Goal: Information Seeking & Learning: Learn about a topic

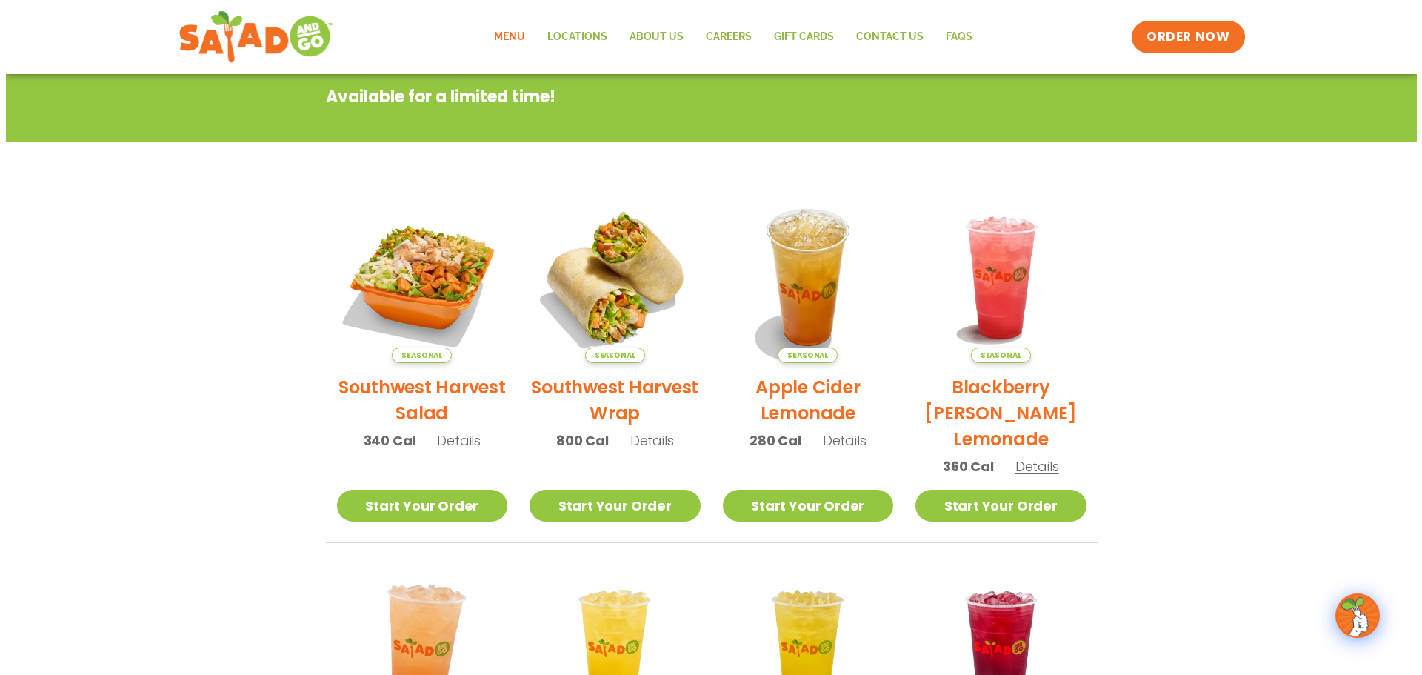
scroll to position [222, 0]
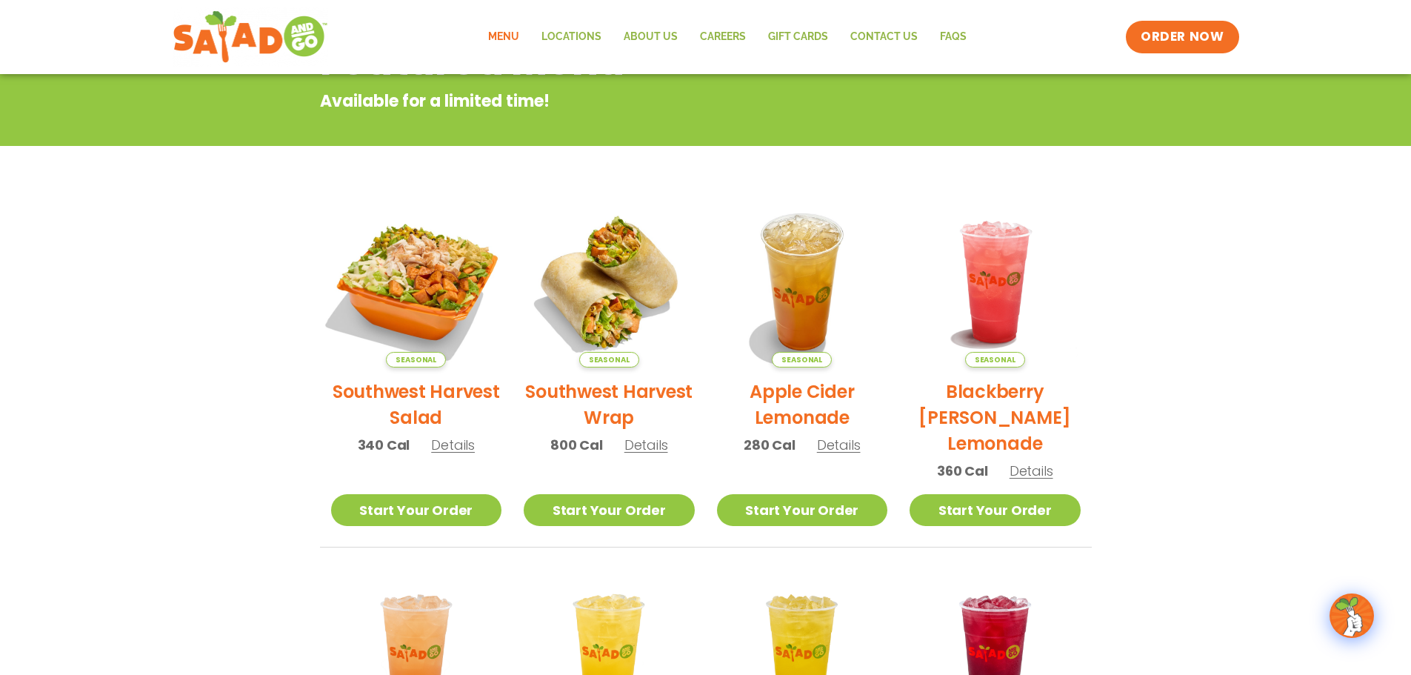
click at [435, 290] on img at bounding box center [415, 281] width 201 height 201
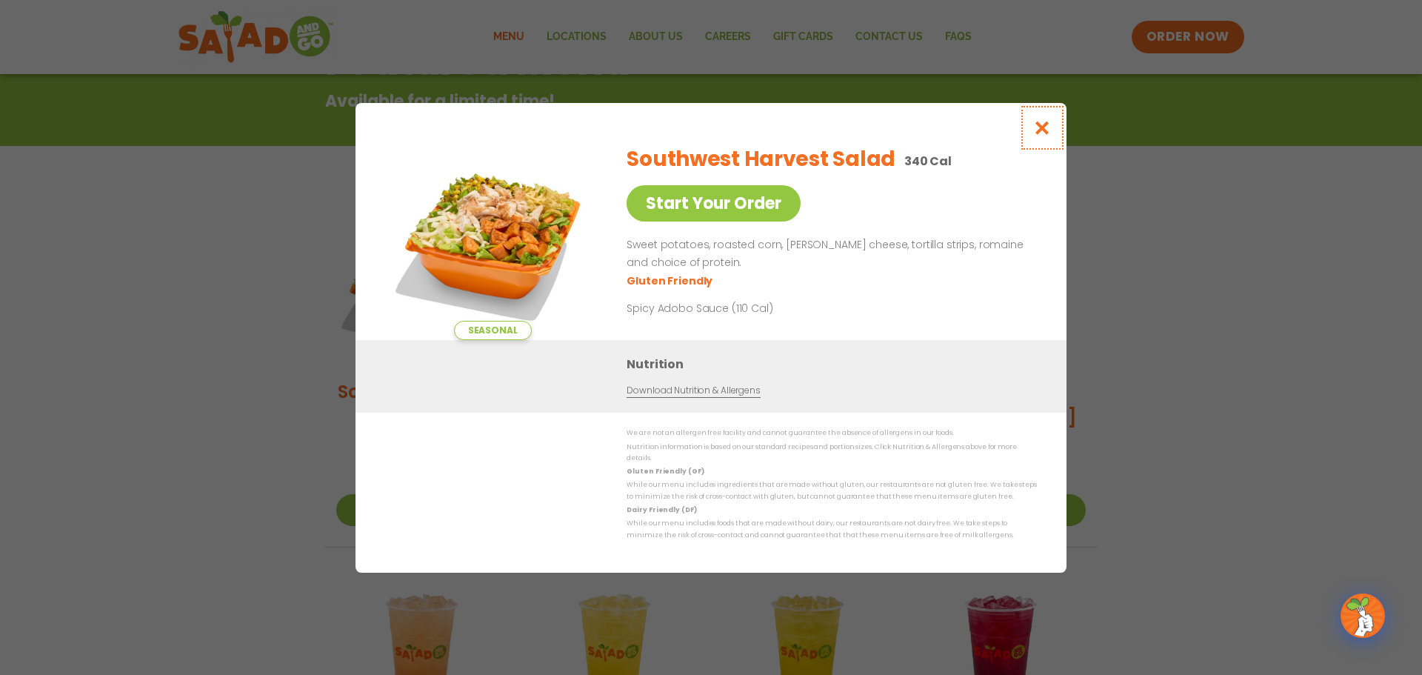
click at [1032, 127] on button "Close modal" at bounding box center [1042, 128] width 48 height 50
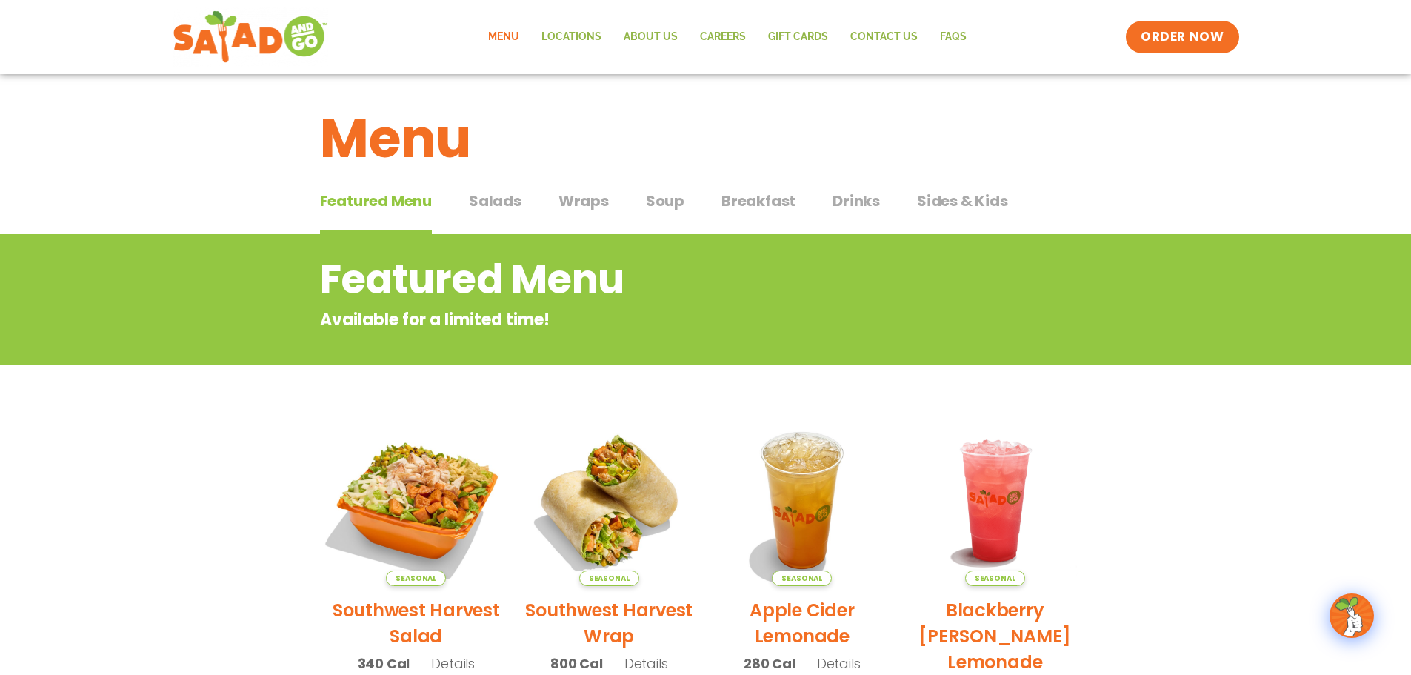
scroll to position [0, 0]
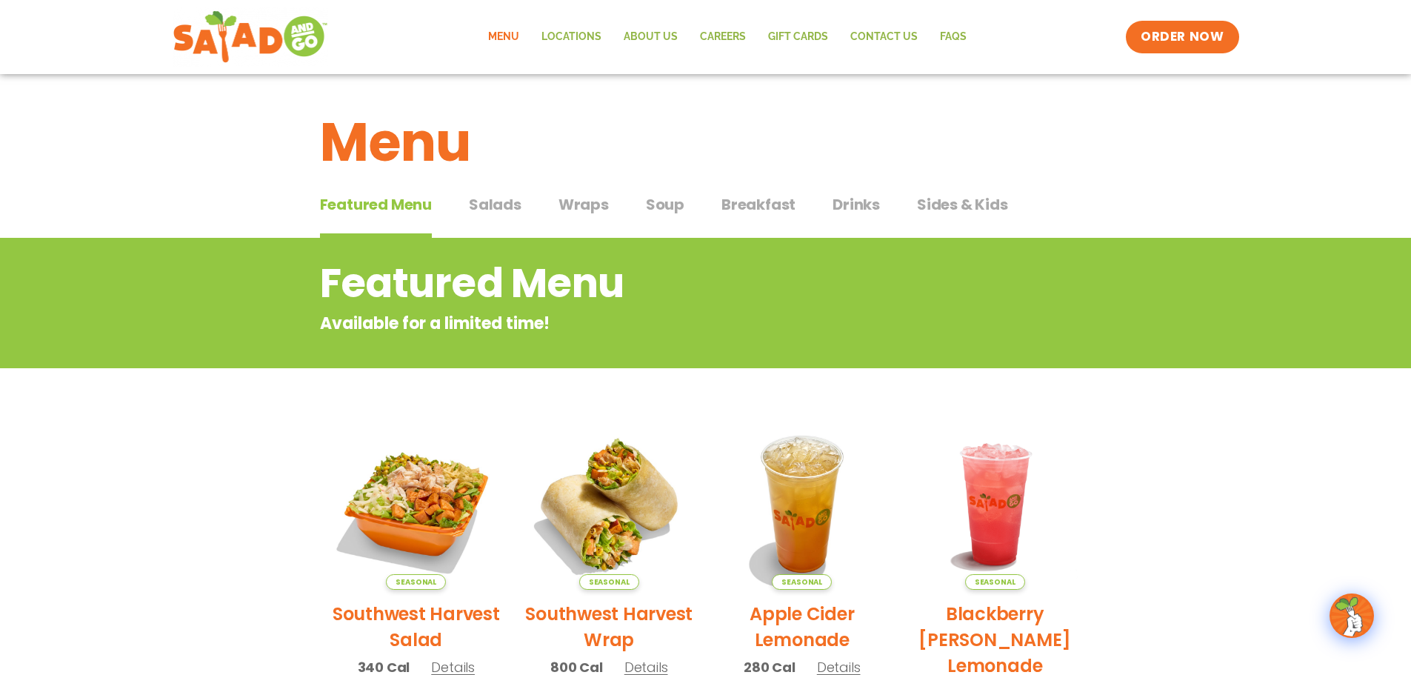
click at [499, 204] on span "Salads" at bounding box center [495, 204] width 53 height 22
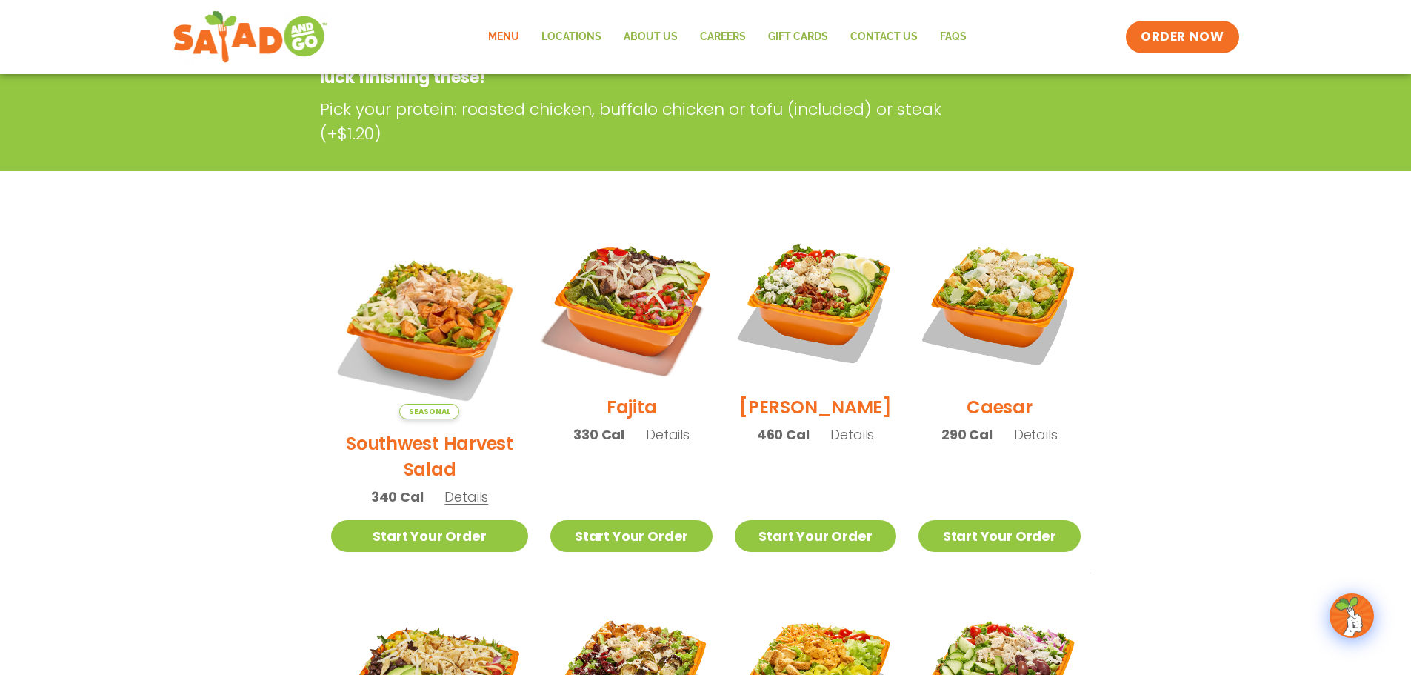
scroll to position [74, 0]
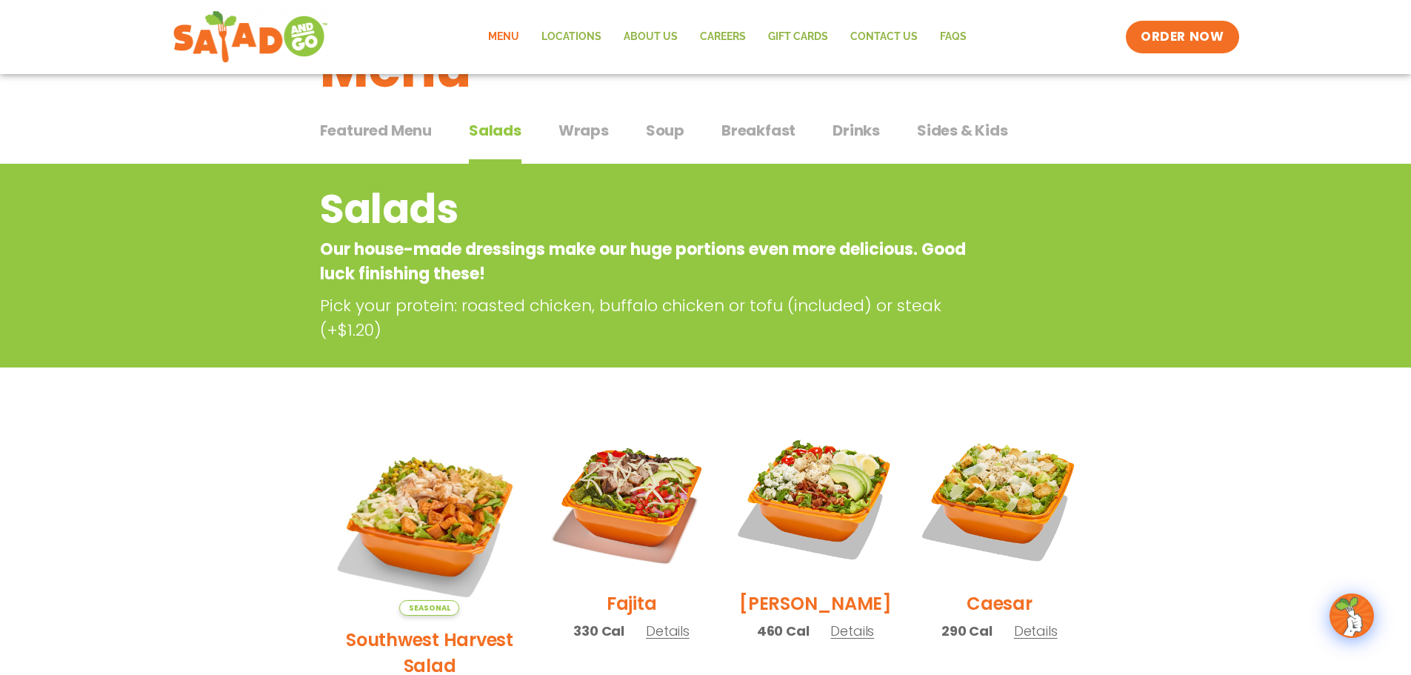
click at [590, 129] on span "Wraps" at bounding box center [583, 130] width 50 height 22
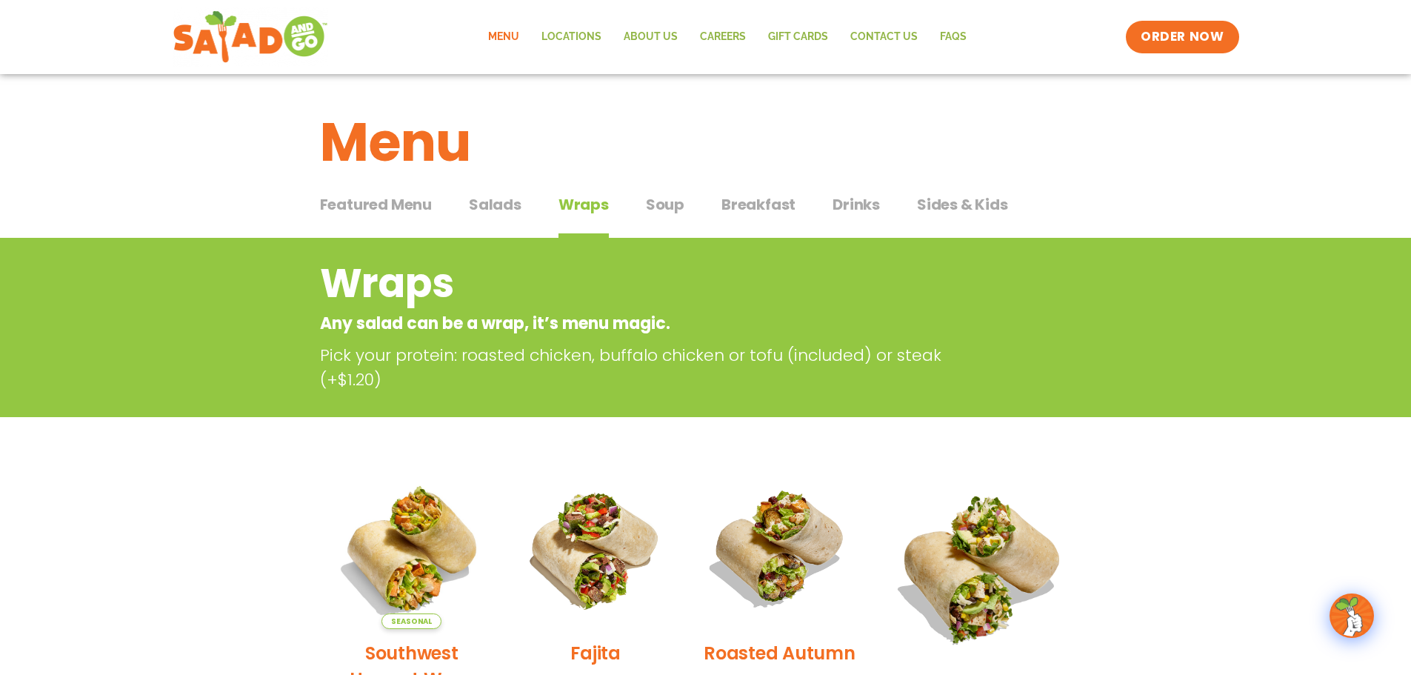
click at [650, 203] on span "Soup" at bounding box center [665, 204] width 39 height 22
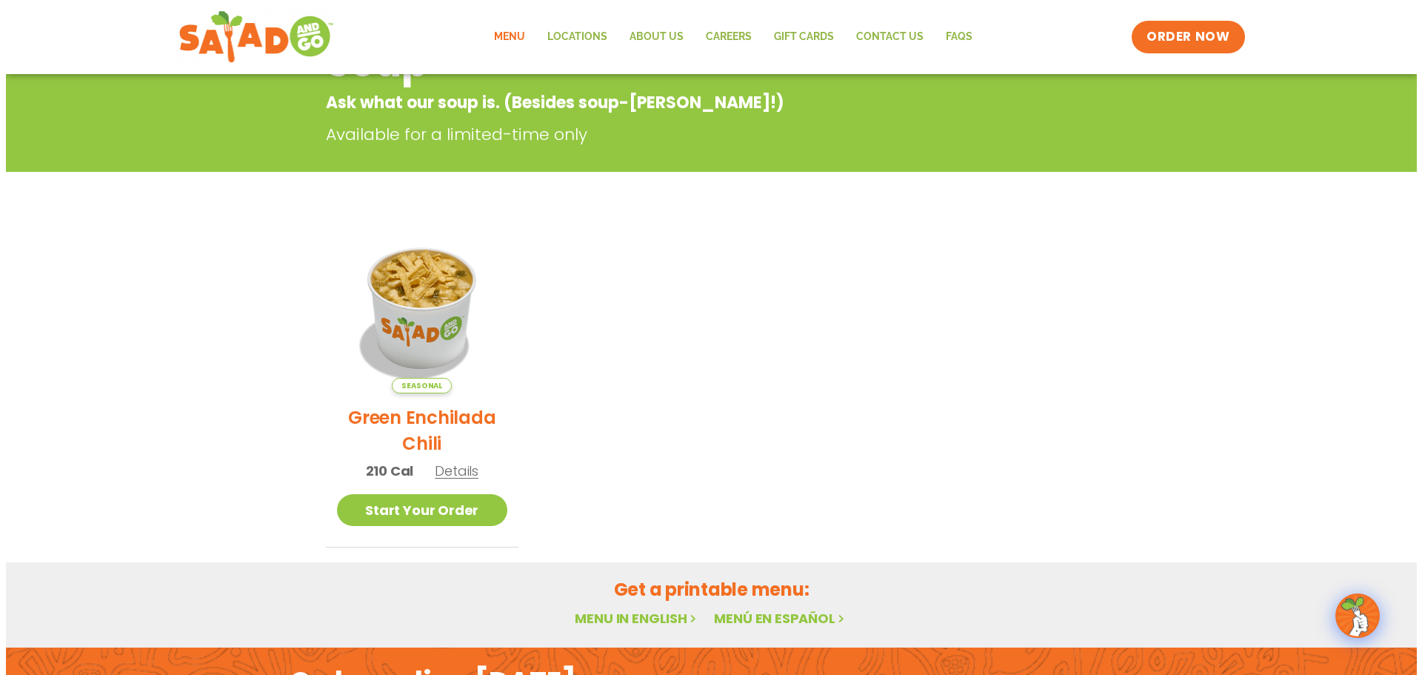
scroll to position [222, 0]
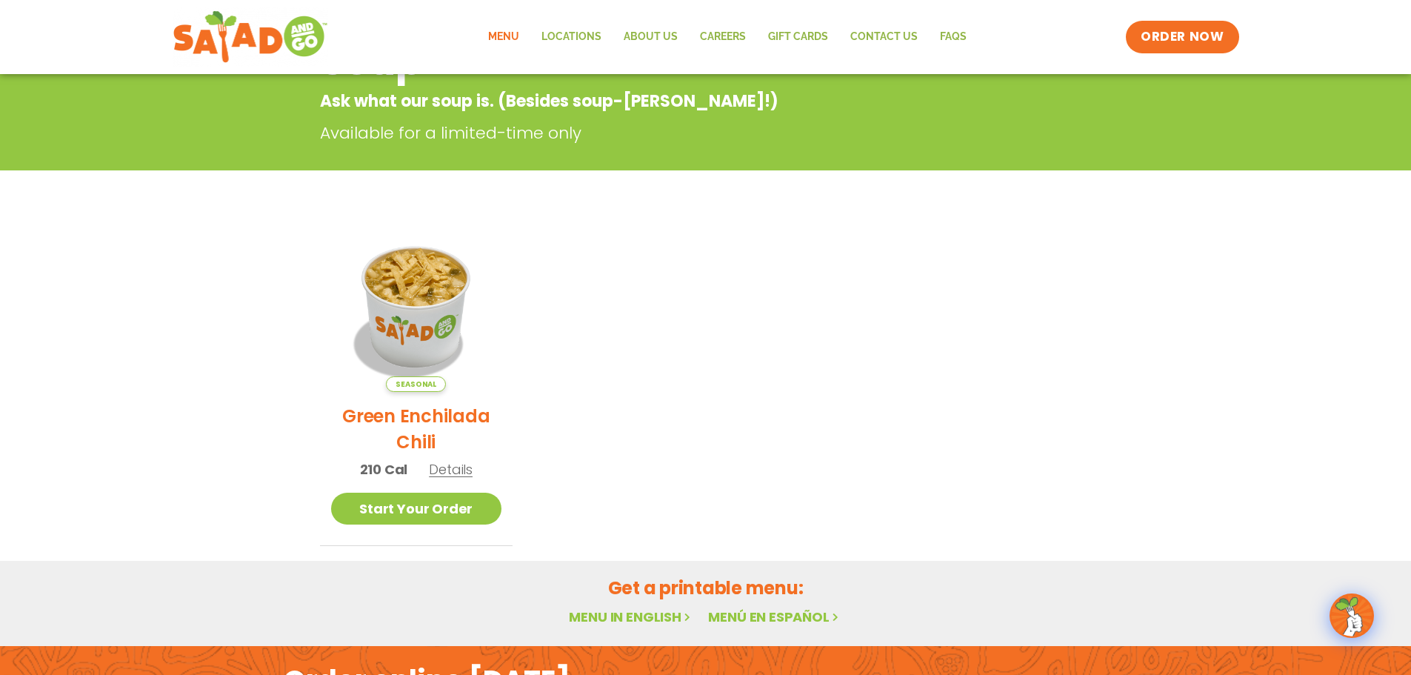
click at [433, 285] on img at bounding box center [416, 306] width 171 height 171
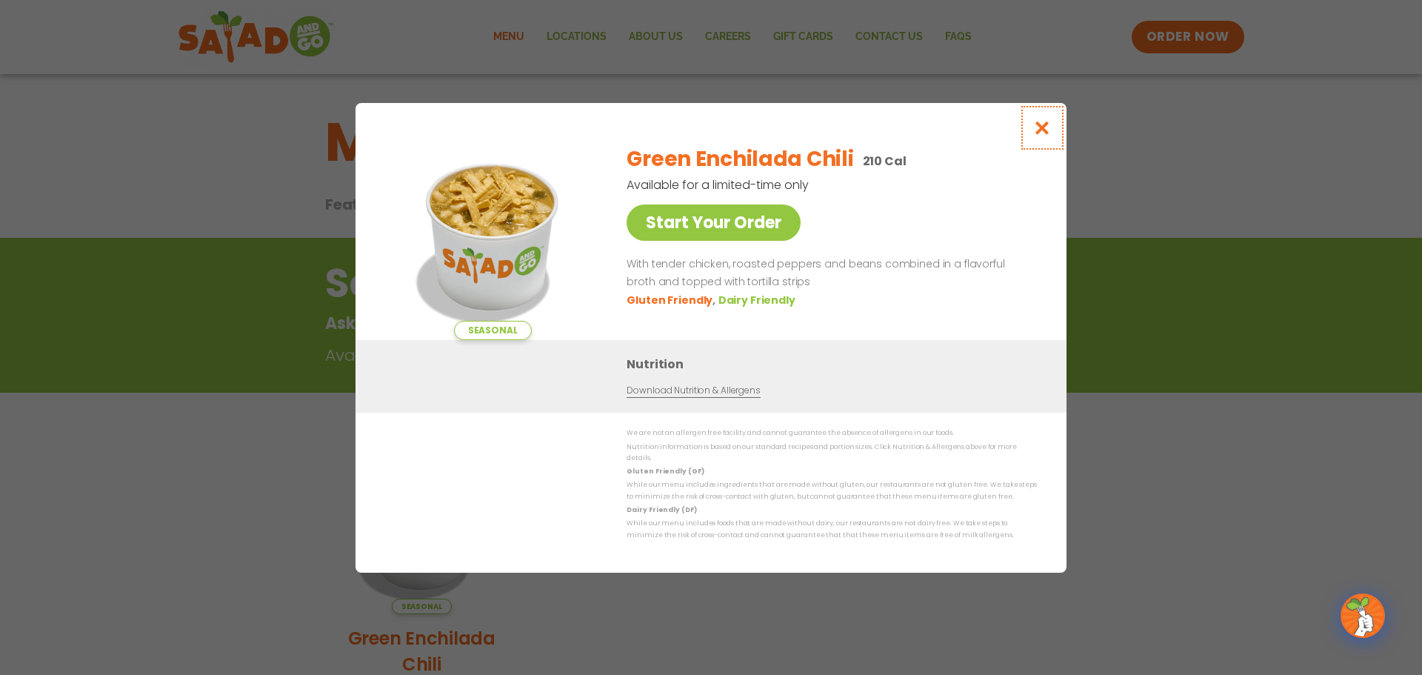
click at [1041, 128] on icon "Close modal" at bounding box center [1042, 128] width 19 height 16
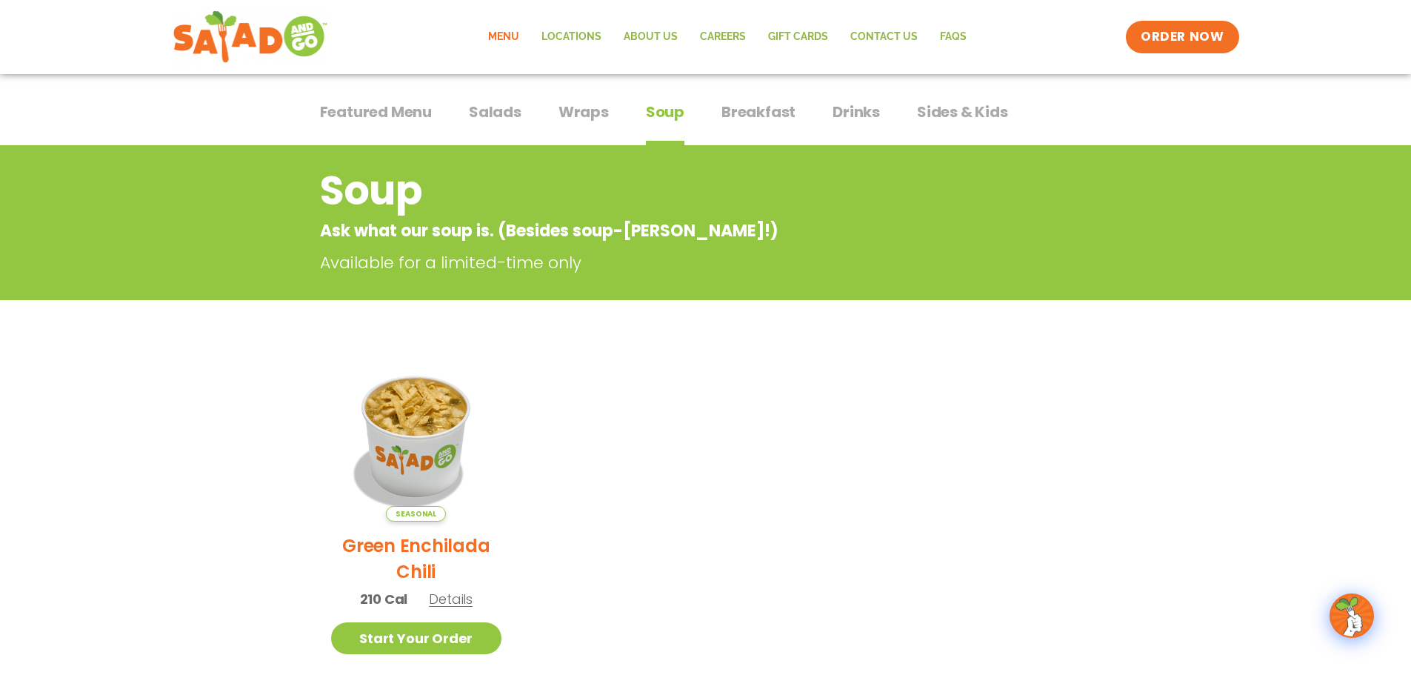
scroll to position [93, 0]
click at [749, 110] on span "Breakfast" at bounding box center [758, 111] width 74 height 22
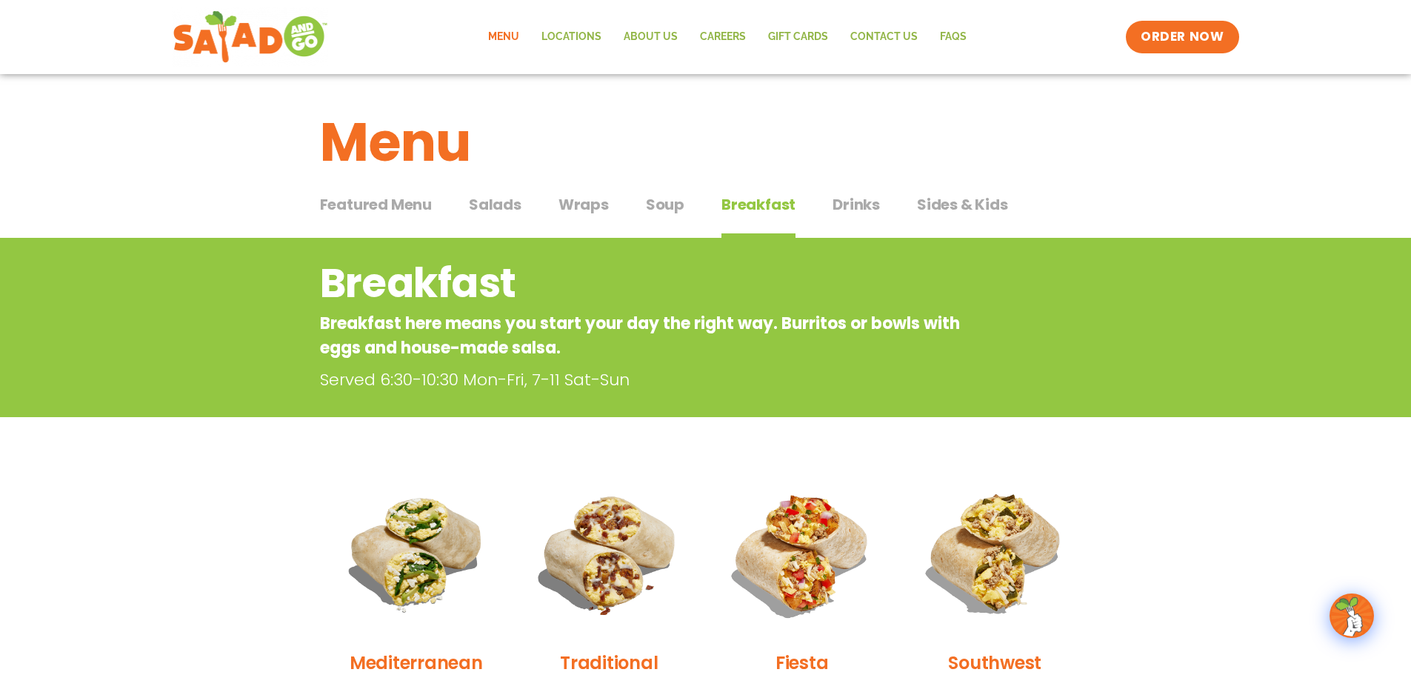
click at [864, 205] on span "Drinks" at bounding box center [855, 204] width 47 height 22
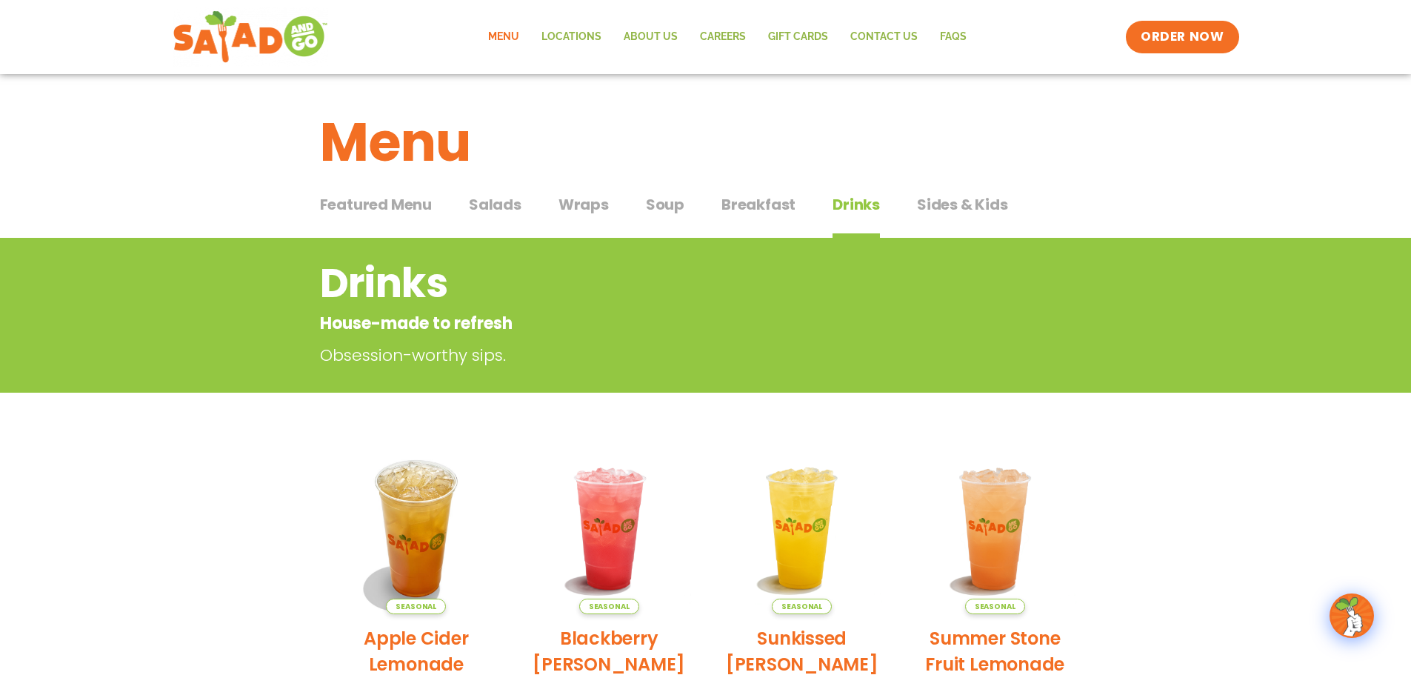
click at [972, 206] on span "Sides & Kids" at bounding box center [962, 204] width 91 height 22
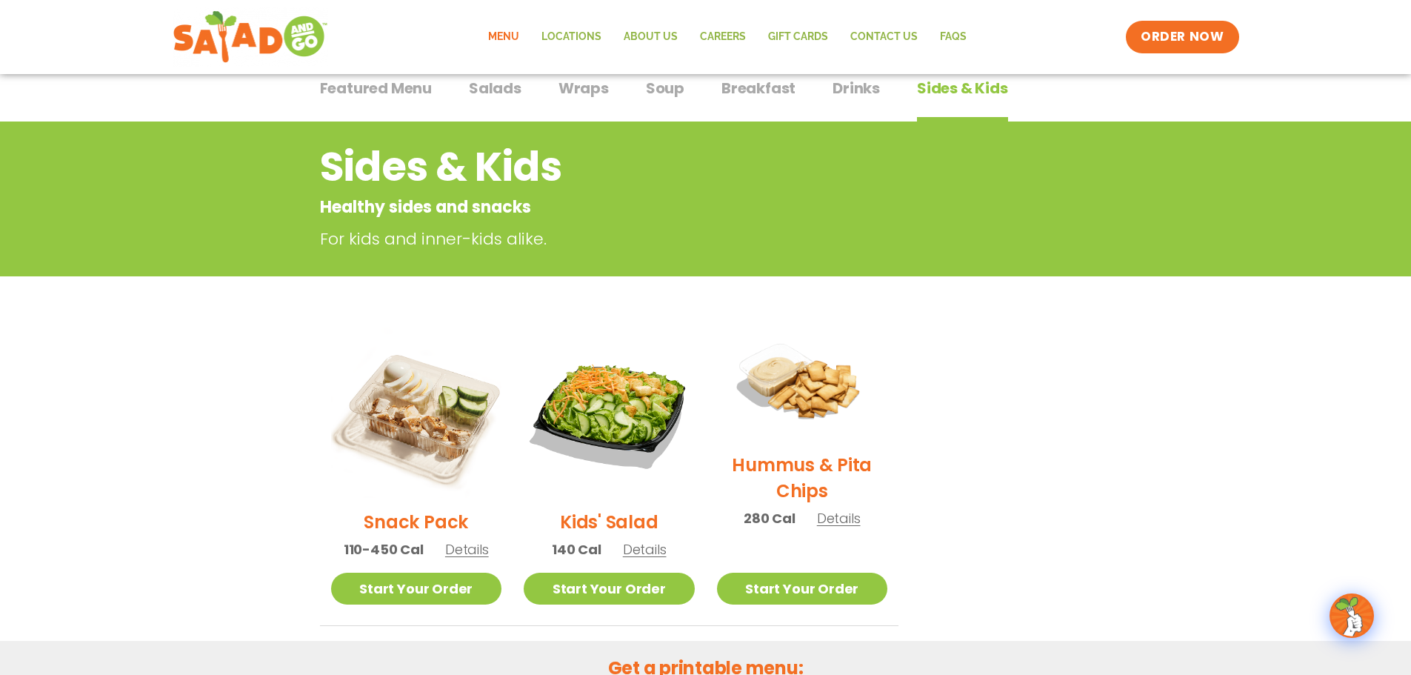
scroll to position [148, 0]
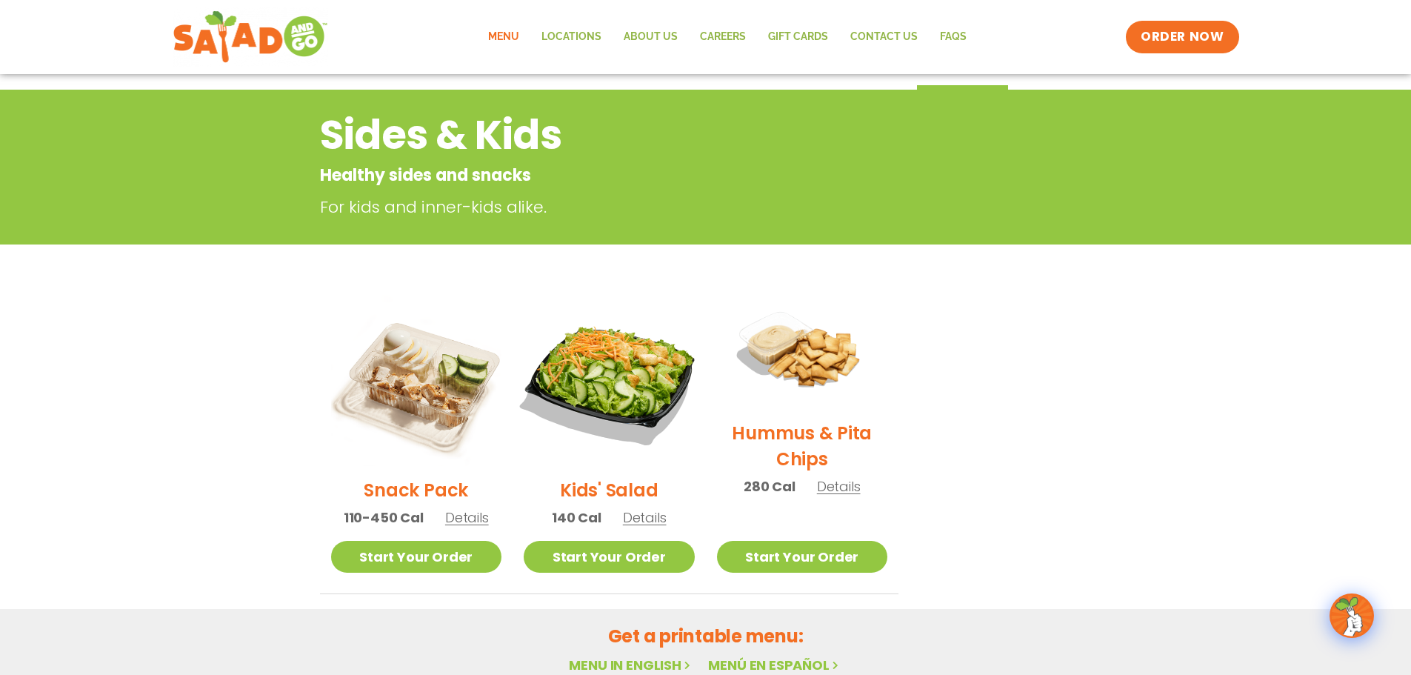
click at [594, 378] on img at bounding box center [609, 380] width 201 height 201
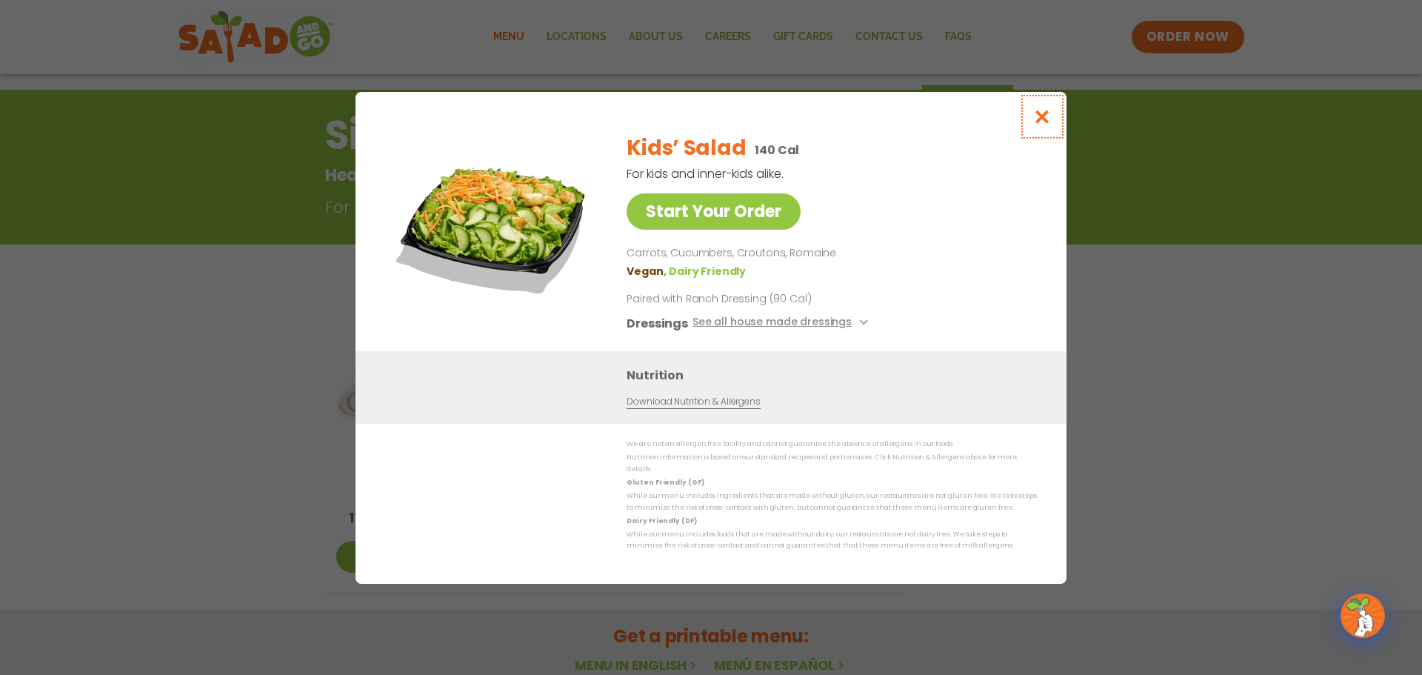
click at [1042, 120] on icon "Close modal" at bounding box center [1042, 117] width 19 height 16
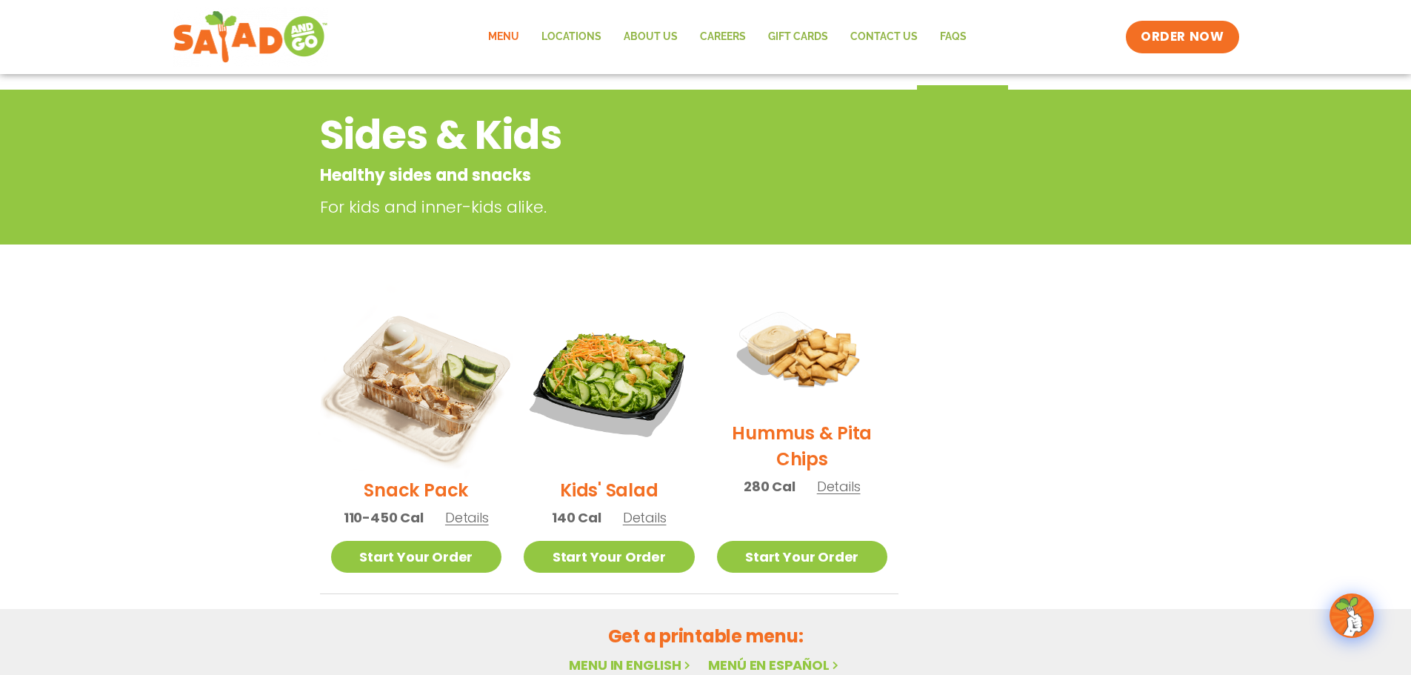
click at [444, 401] on img at bounding box center [415, 380] width 201 height 201
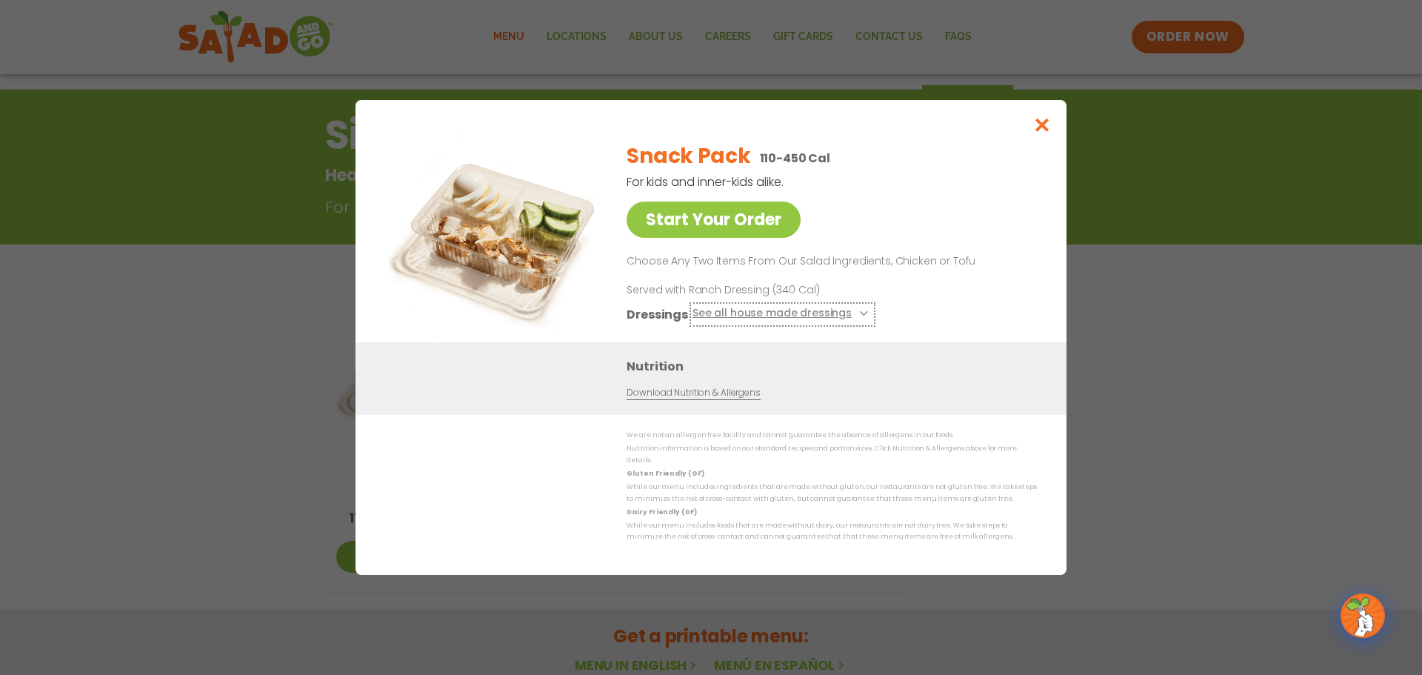
click at [769, 317] on button "See all house made dressings" at bounding box center [782, 314] width 180 height 19
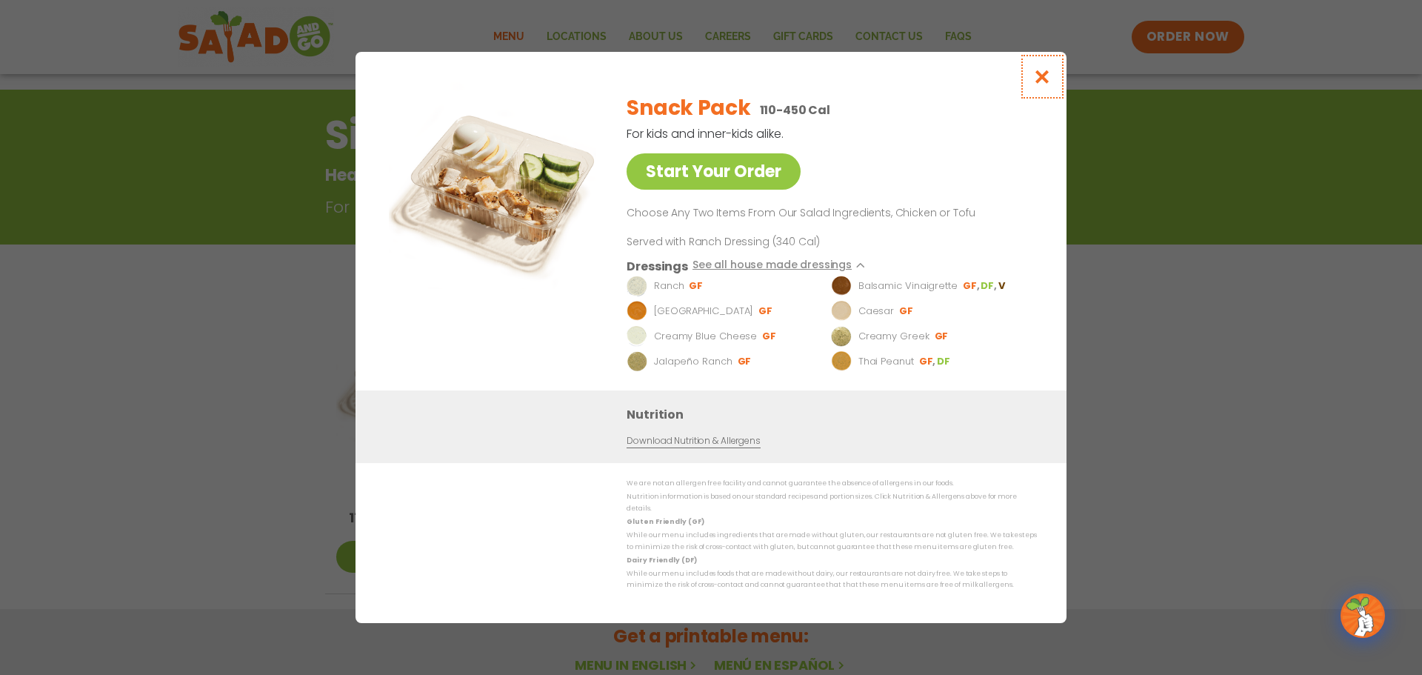
click at [1040, 79] on icon "Close modal" at bounding box center [1042, 77] width 19 height 16
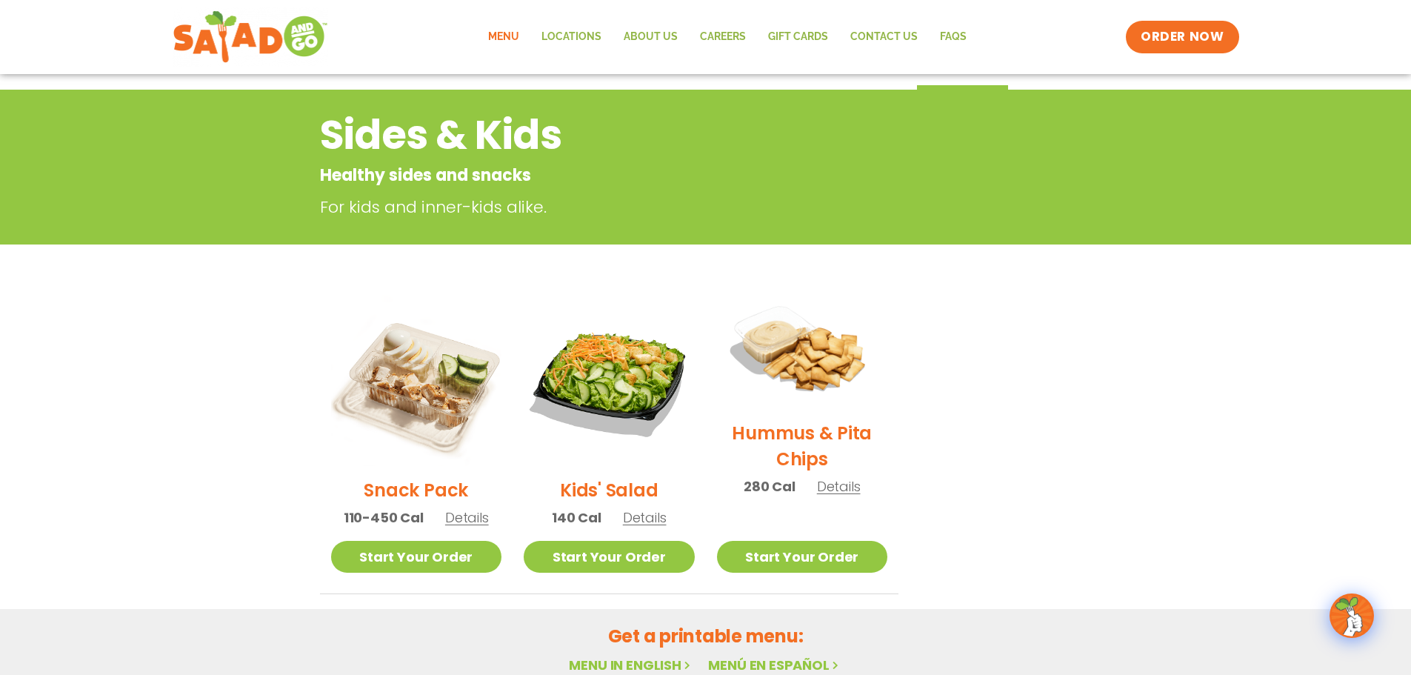
click at [782, 353] on img at bounding box center [801, 352] width 196 height 138
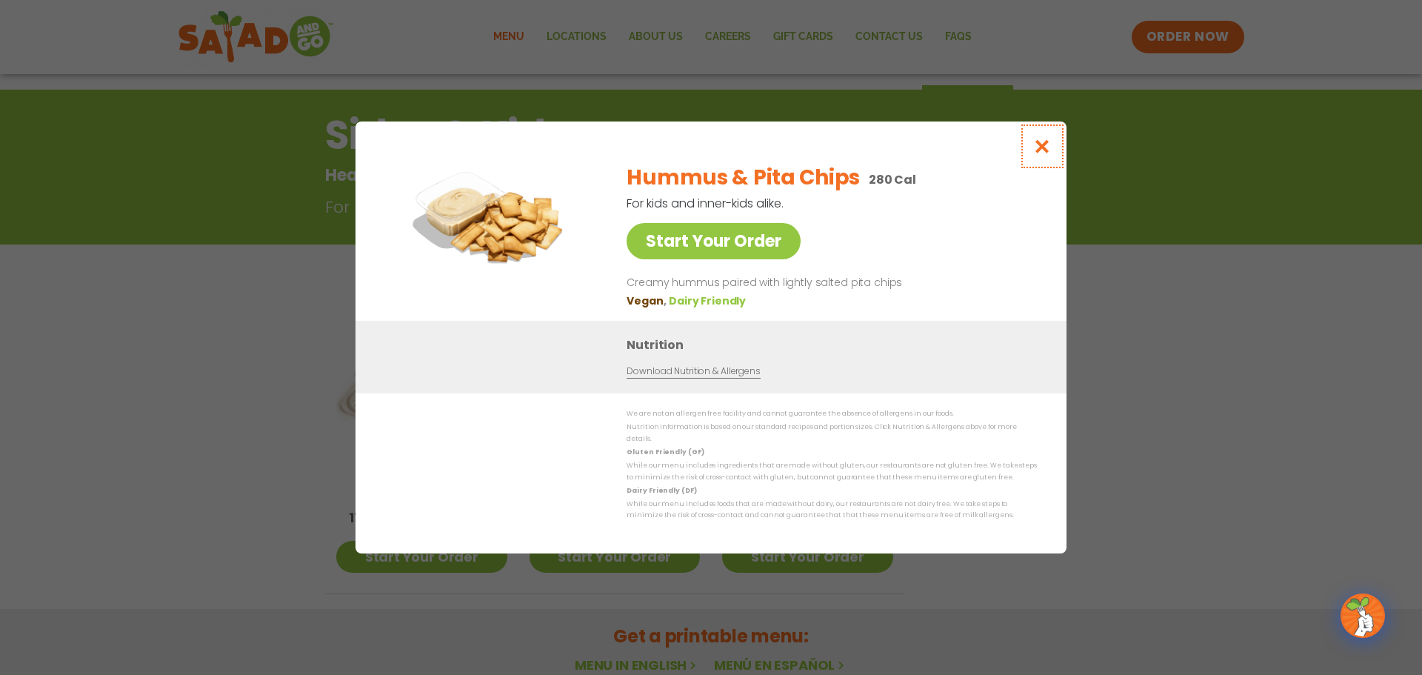
click at [1039, 153] on icon "Close modal" at bounding box center [1042, 146] width 19 height 16
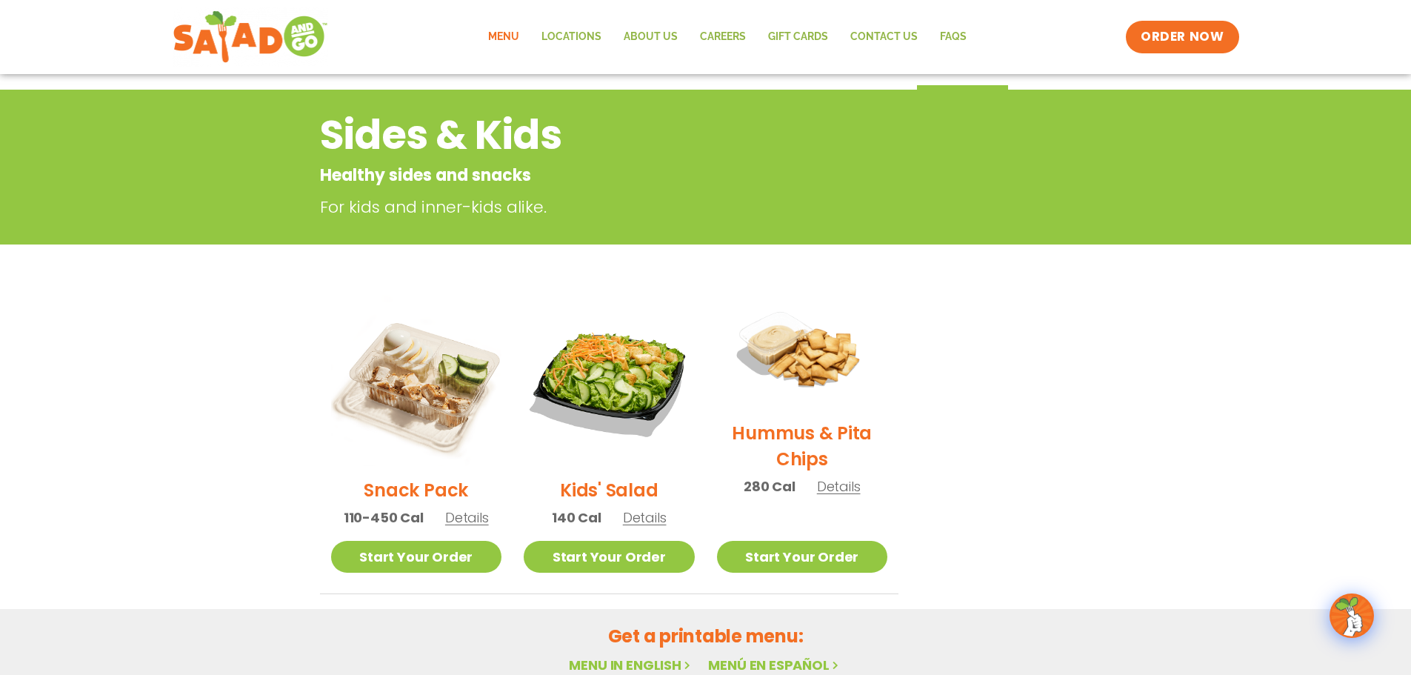
scroll to position [74, 0]
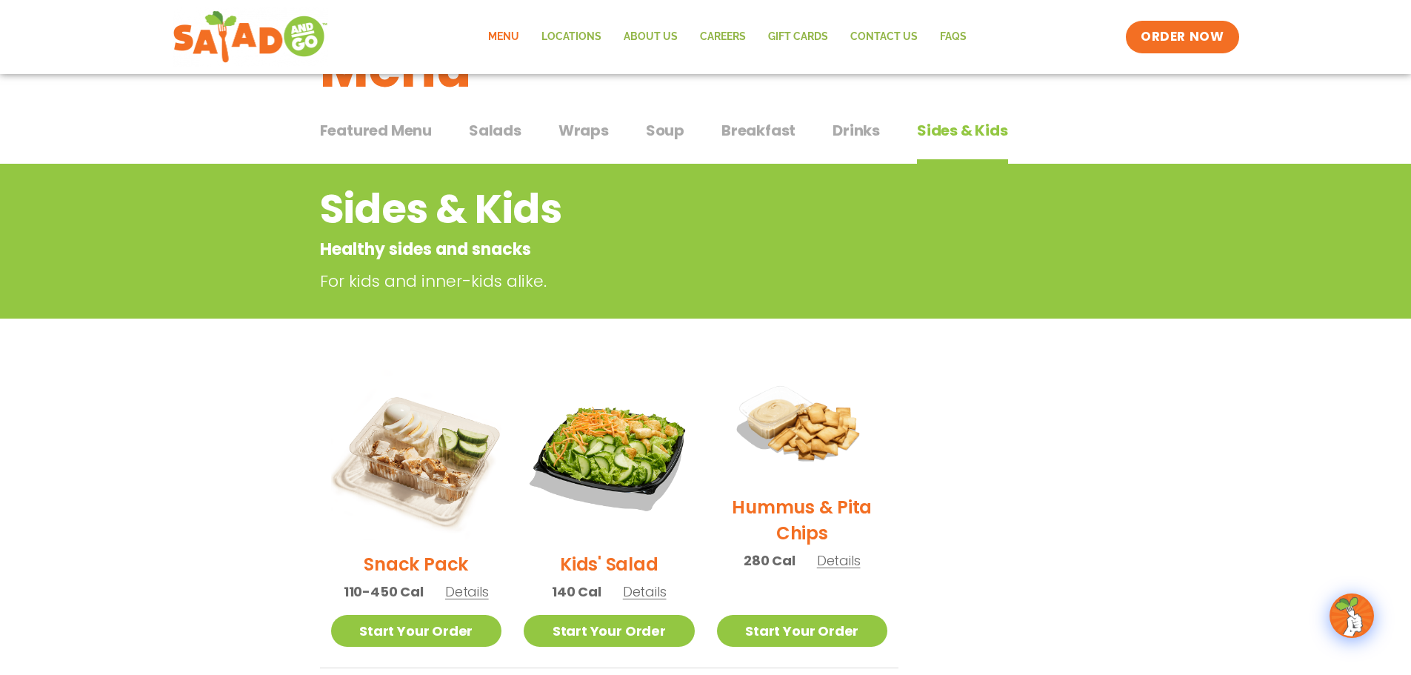
click at [831, 558] on span "Details" at bounding box center [839, 560] width 44 height 19
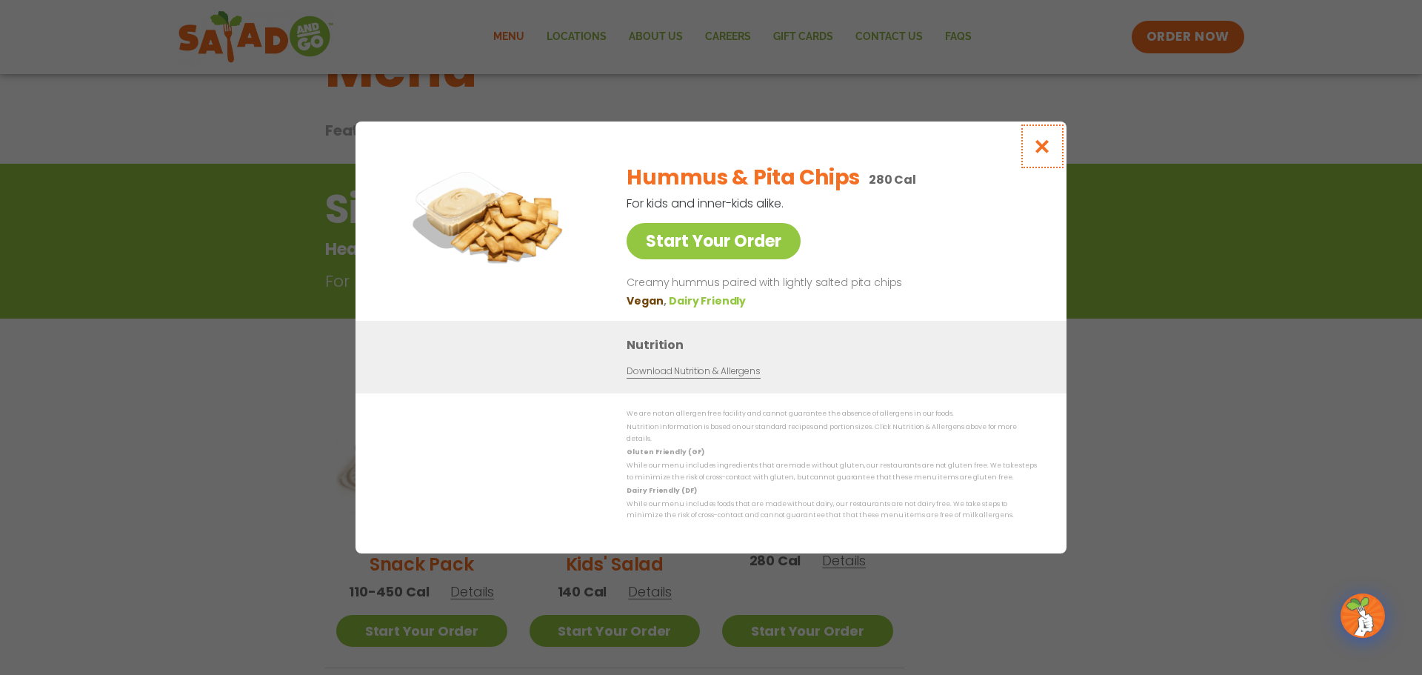
click at [1038, 154] on icon "Close modal" at bounding box center [1042, 146] width 19 height 16
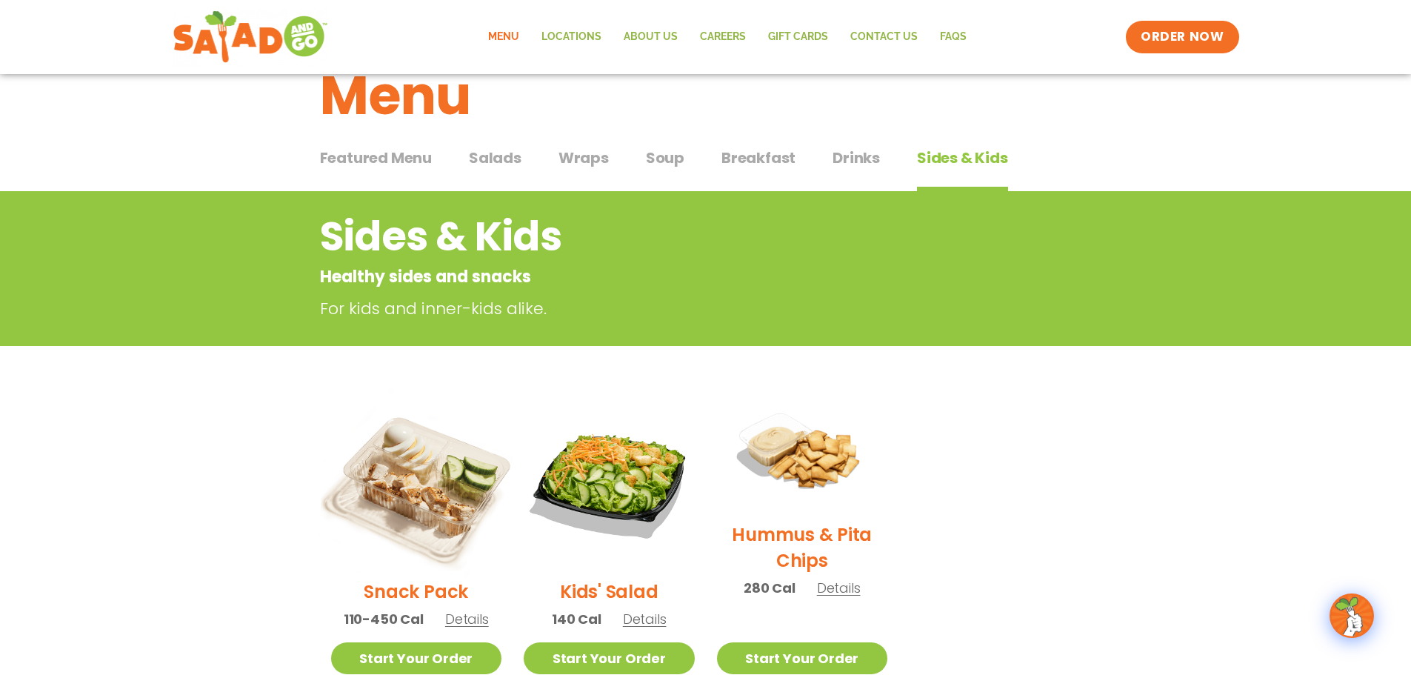
scroll to position [0, 0]
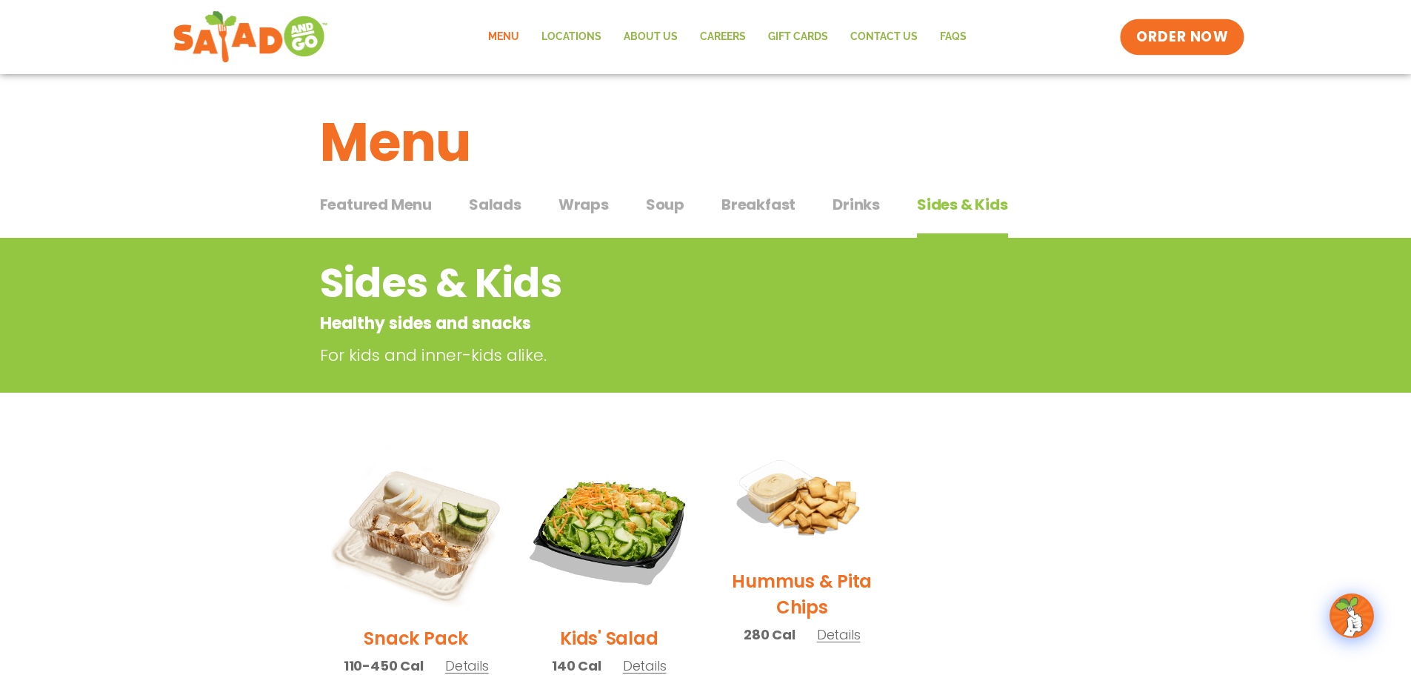
click at [1185, 39] on span "ORDER NOW" at bounding box center [1182, 36] width 92 height 19
